Goal: Information Seeking & Learning: Learn about a topic

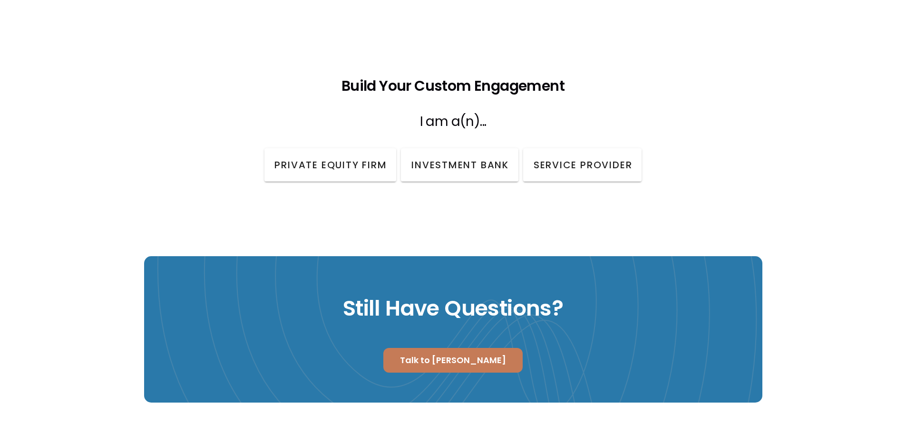
scroll to position [1236, 0]
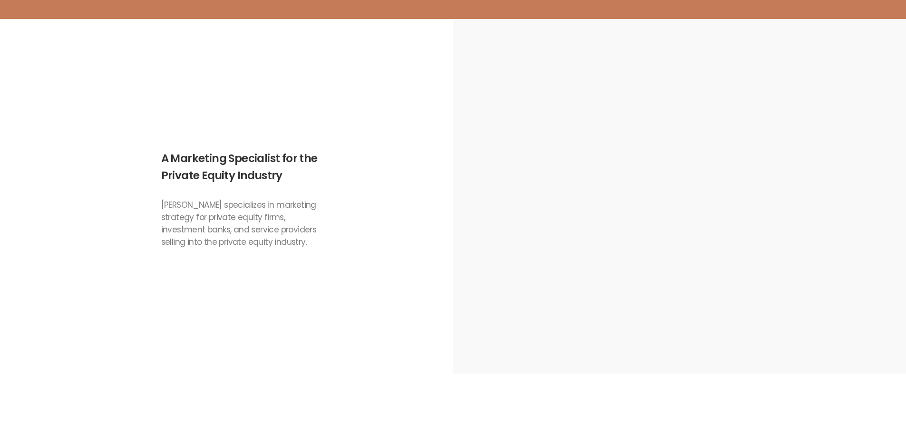
click at [155, 286] on div "A Marketing Specialist for the Private Equity Industry Jack Vawdrey specializes…" at bounding box center [453, 196] width 618 height 355
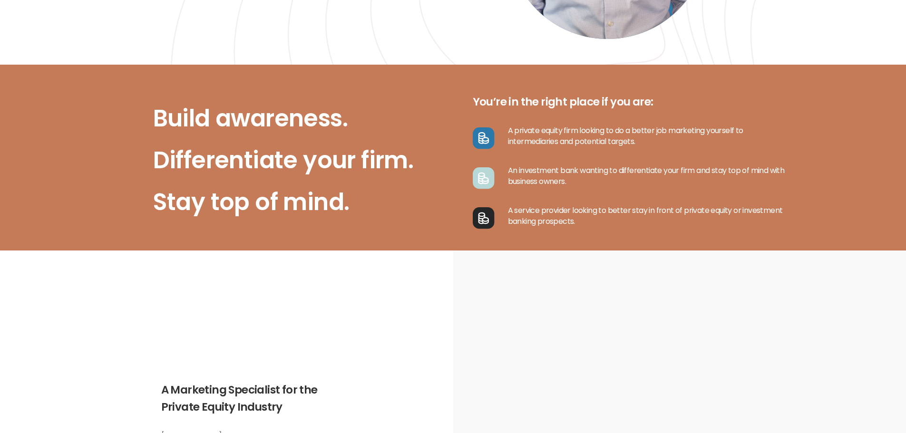
scroll to position [0, 0]
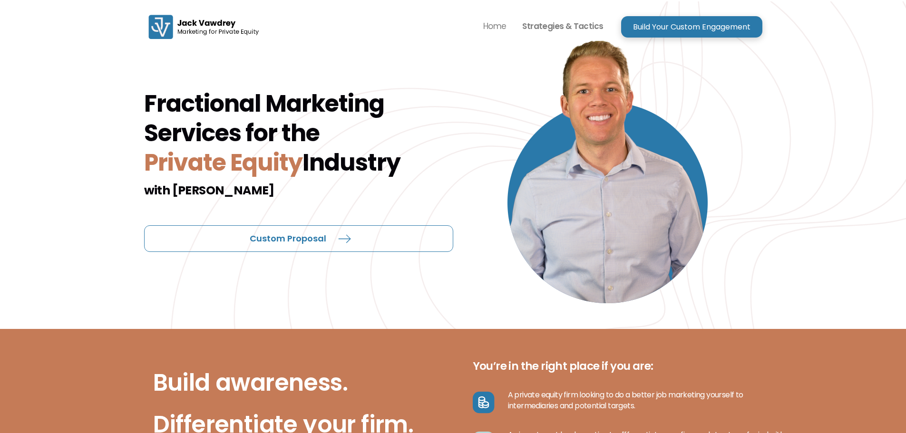
click at [556, 31] on p "Strategies & Tactics" at bounding box center [562, 26] width 81 height 14
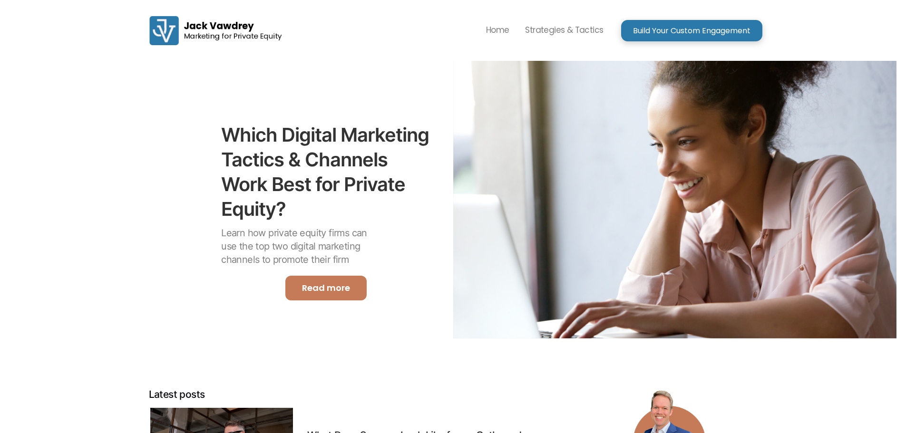
click at [233, 43] on img "home" at bounding box center [215, 31] width 143 height 42
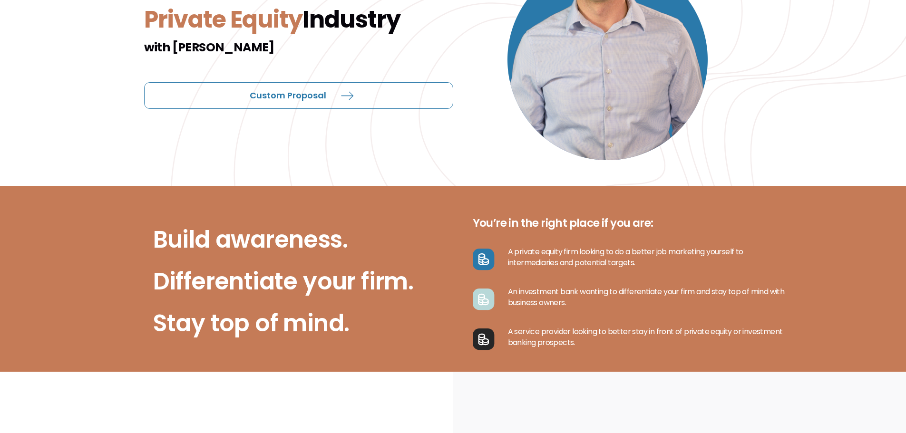
scroll to position [143, 0]
drag, startPoint x: 560, startPoint y: 318, endPoint x: 556, endPoint y: 335, distance: 17.6
click at [557, 335] on div "You’re in the right place if you are: A private equity firm looking to do a bet…" at bounding box center [623, 279] width 340 height 148
click at [555, 335] on p "A service provider looking to better stay in front of private equity or investm…" at bounding box center [644, 338] width 298 height 22
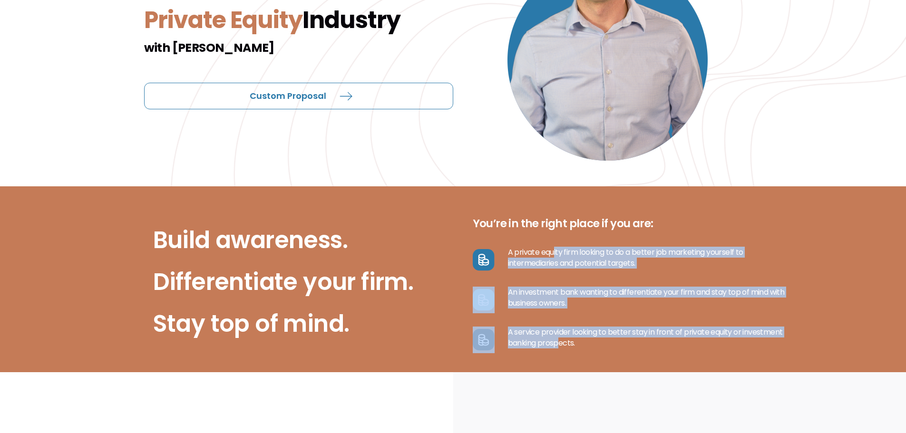
drag, startPoint x: 558, startPoint y: 339, endPoint x: 555, endPoint y: 252, distance: 86.6
click at [555, 252] on div "You’re in the right place if you are: A private equity firm looking to do a bet…" at bounding box center [623, 279] width 340 height 148
click at [555, 252] on p "A private equity firm looking to do a better job marketing yourself to intermed…" at bounding box center [644, 258] width 298 height 22
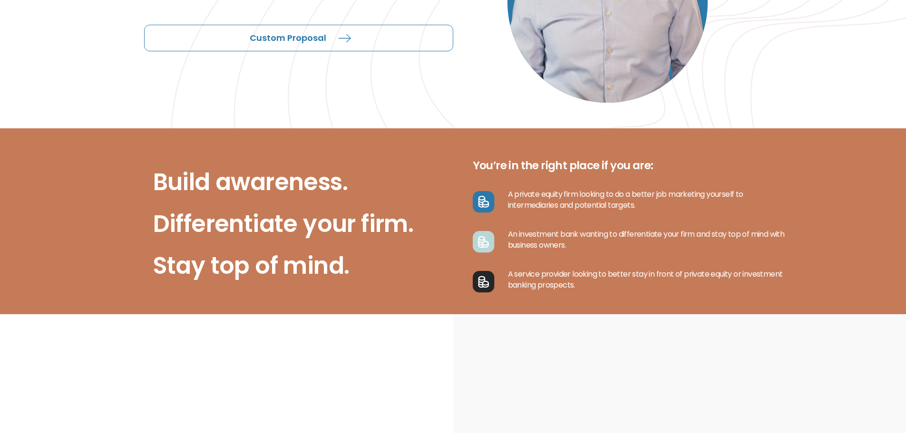
scroll to position [0, 0]
